Goal: Task Accomplishment & Management: Manage account settings

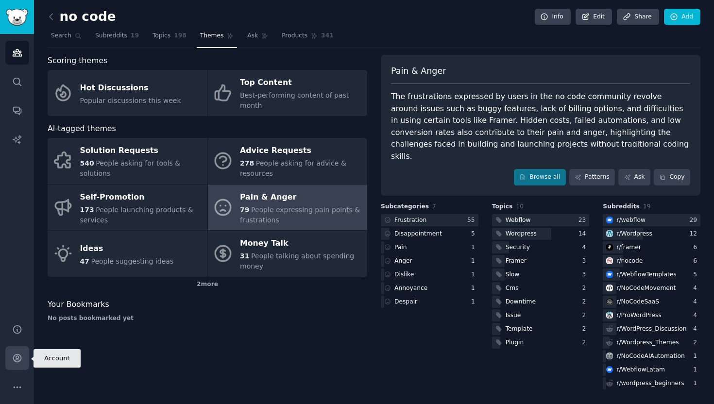
click at [16, 363] on icon "Sidebar" at bounding box center [17, 358] width 10 height 10
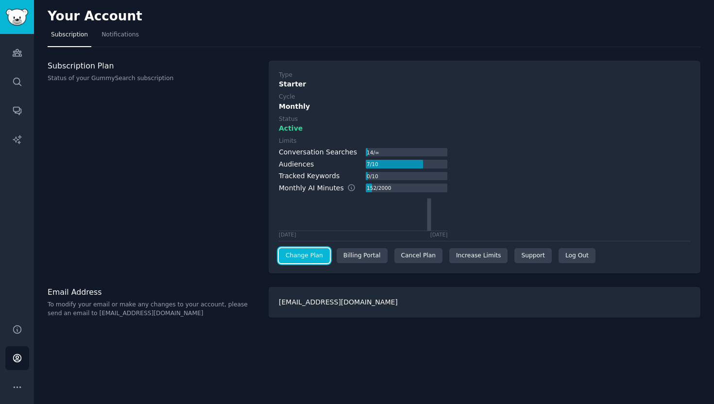
click at [305, 259] on link "Change Plan" at bounding box center [304, 256] width 51 height 16
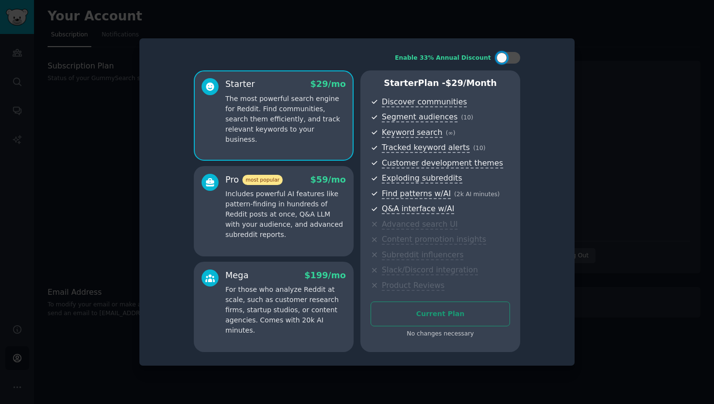
click at [584, 38] on div at bounding box center [357, 202] width 714 height 404
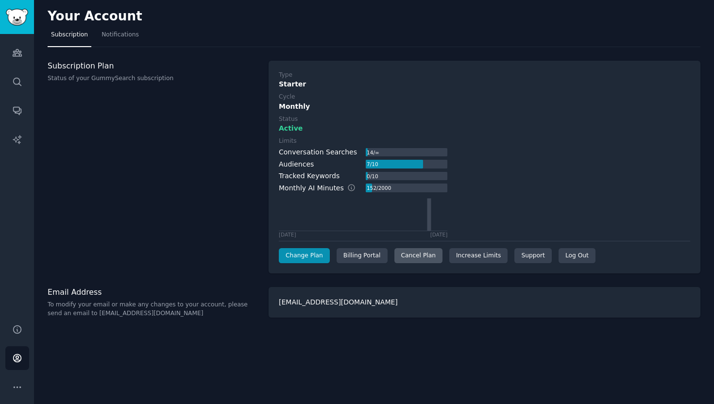
click at [421, 256] on div "Cancel Plan" at bounding box center [419, 256] width 48 height 16
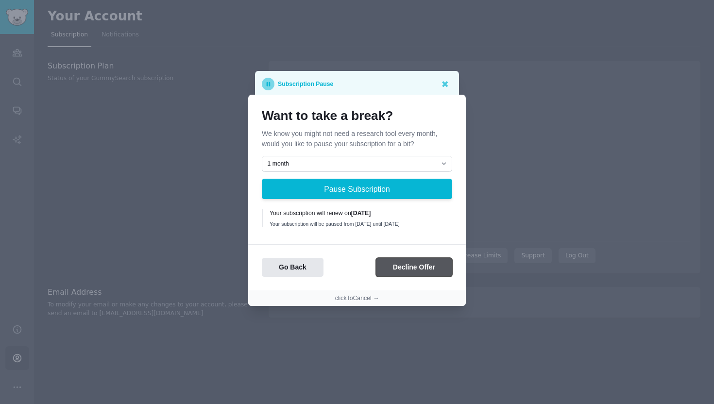
click at [417, 274] on button "Decline Offer" at bounding box center [414, 267] width 76 height 19
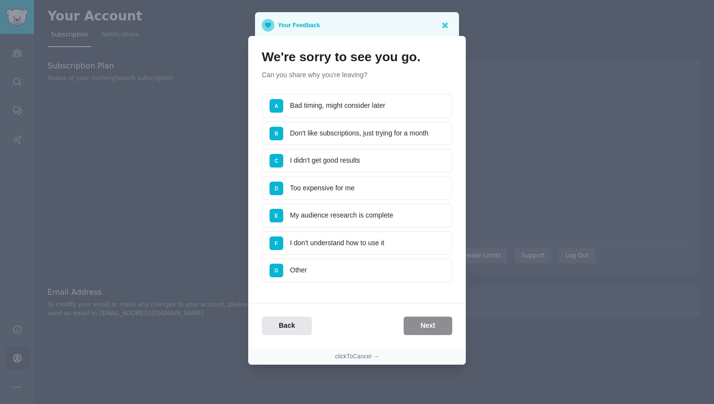
click at [438, 332] on div "Back Next" at bounding box center [357, 326] width 218 height 19
click at [361, 267] on li "G Other" at bounding box center [357, 271] width 191 height 24
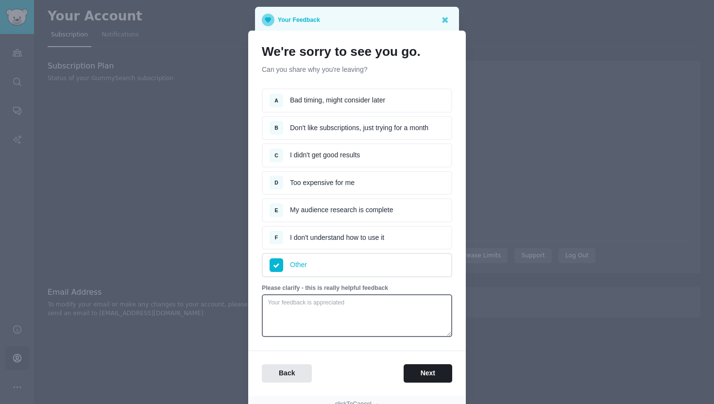
click at [428, 384] on div "We're sorry to see you go. Can you share why you're leaving? Survey A Bad timin…" at bounding box center [357, 214] width 218 height 366
click at [426, 371] on button "Next" at bounding box center [428, 373] width 49 height 19
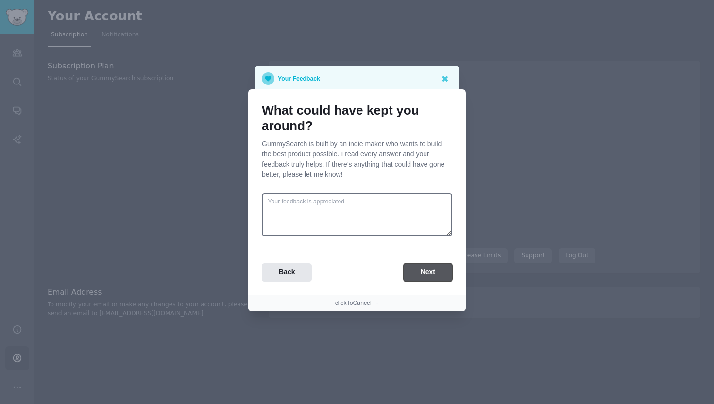
click at [428, 278] on button "Next" at bounding box center [428, 272] width 49 height 19
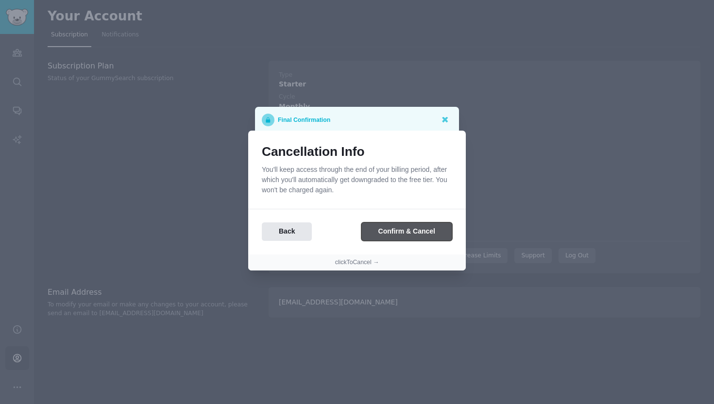
click at [415, 232] on button "Confirm & Cancel" at bounding box center [407, 232] width 91 height 19
